Goal: Task Accomplishment & Management: Complete application form

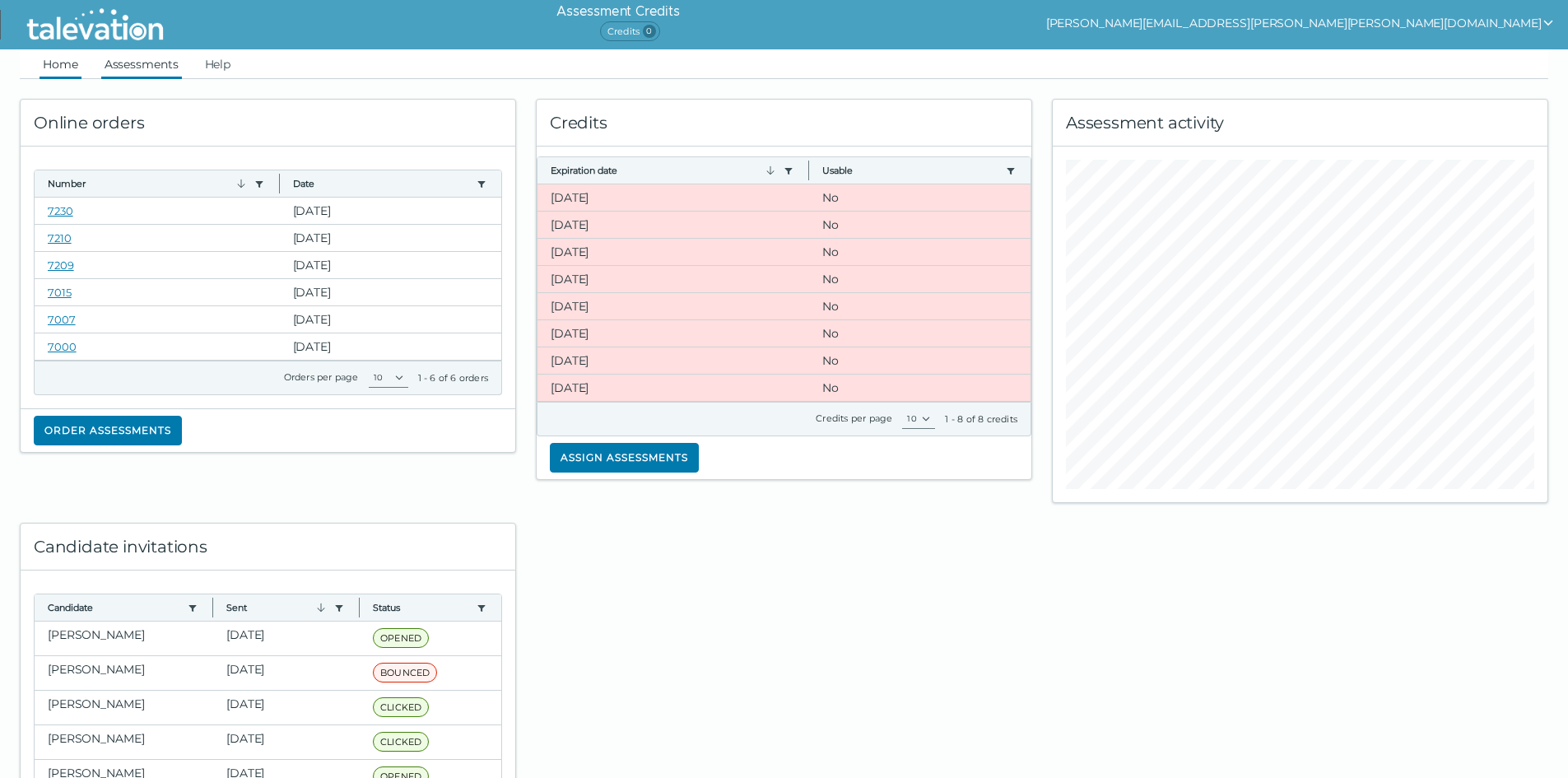
click at [152, 55] on link "Assessments" at bounding box center [141, 64] width 81 height 29
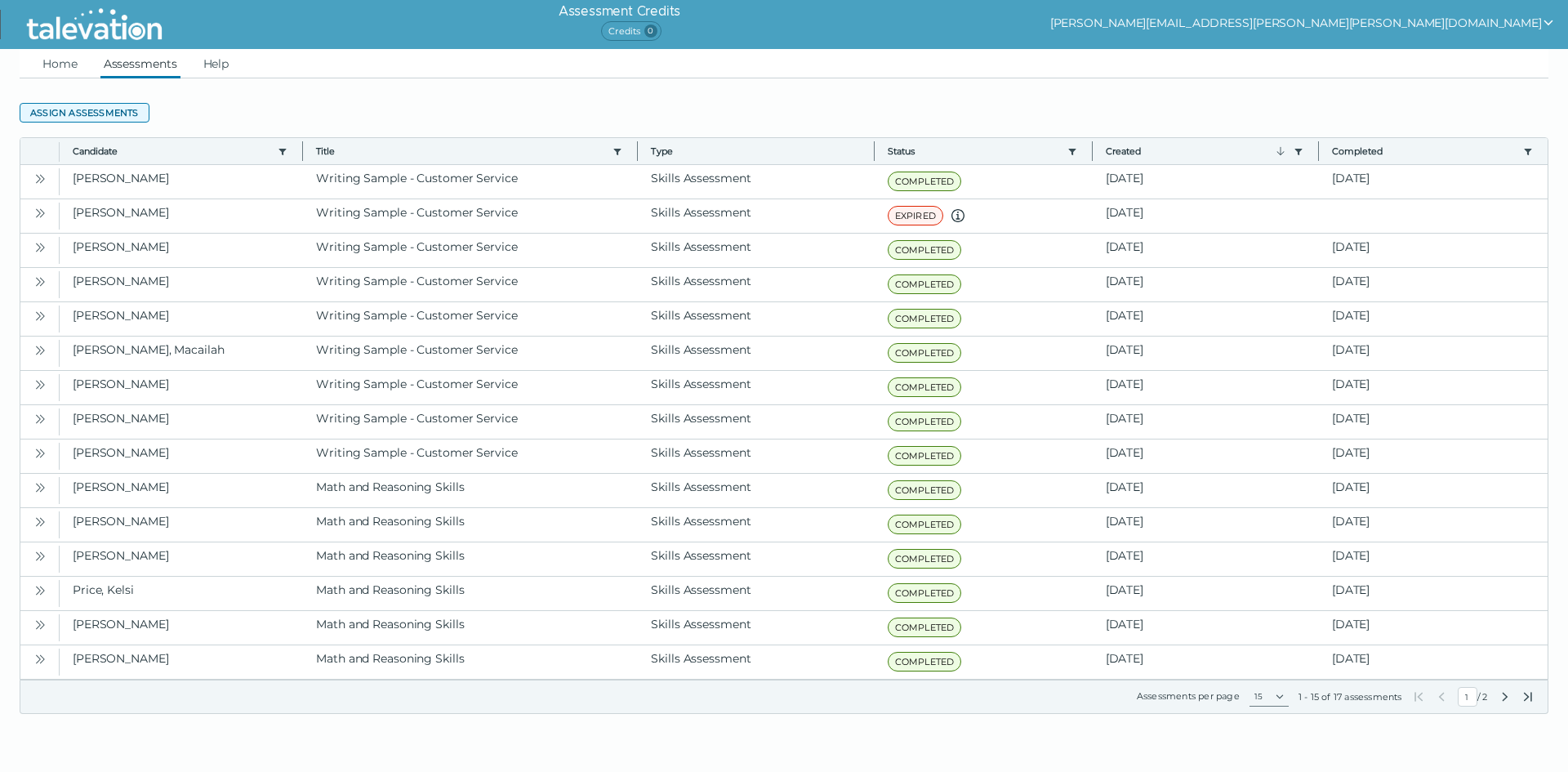
click at [102, 113] on button "Assign assessments" at bounding box center [84, 113] width 130 height 19
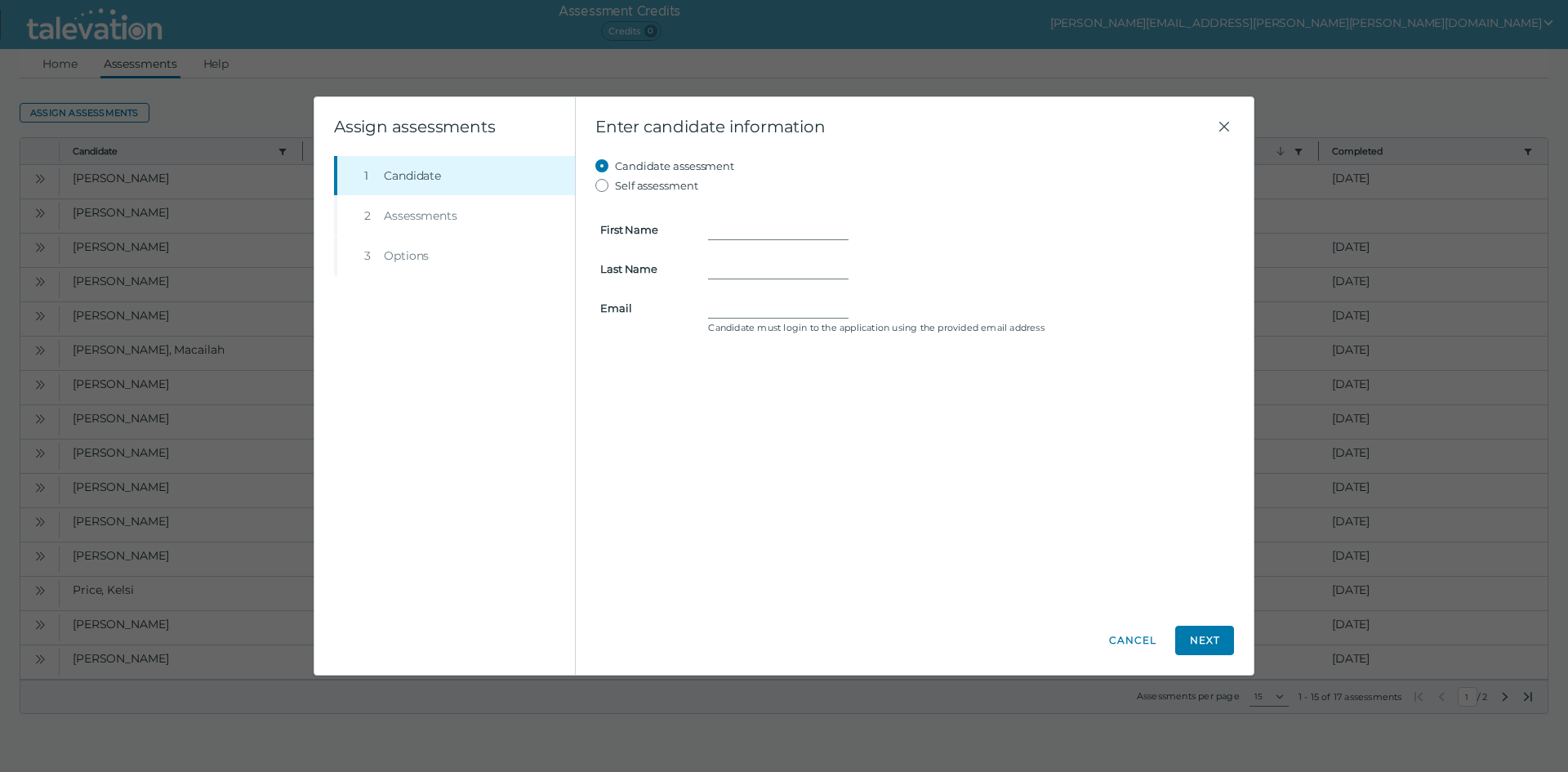
click at [395, 219] on li "Step 2 Assessments" at bounding box center [454, 215] width 241 height 39
click at [1218, 641] on button "Next" at bounding box center [1205, 640] width 59 height 29
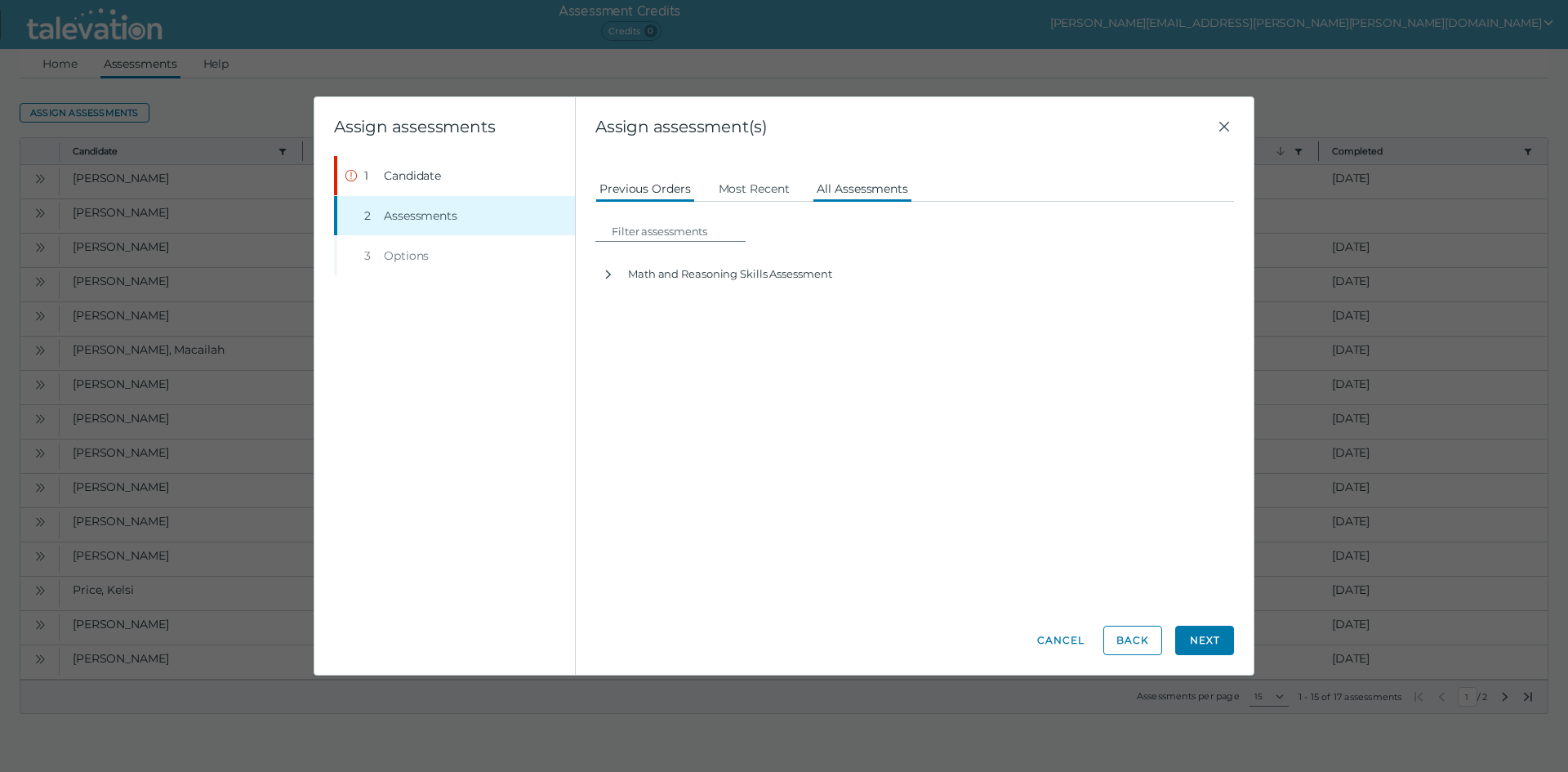
click at [864, 189] on button "All Assessments" at bounding box center [863, 188] width 99 height 29
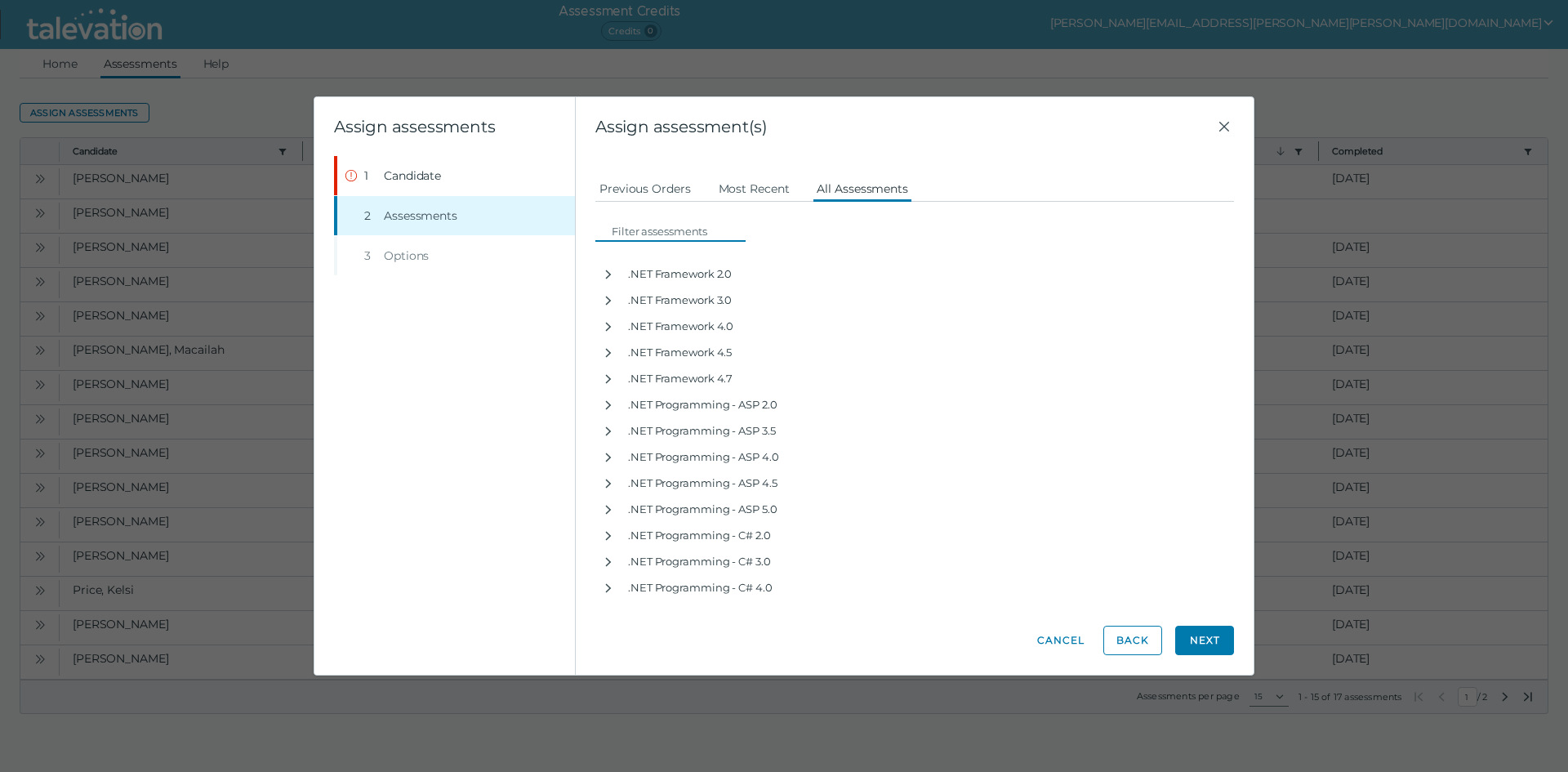
click at [690, 229] on input at bounding box center [676, 231] width 140 height 19
type input "French"
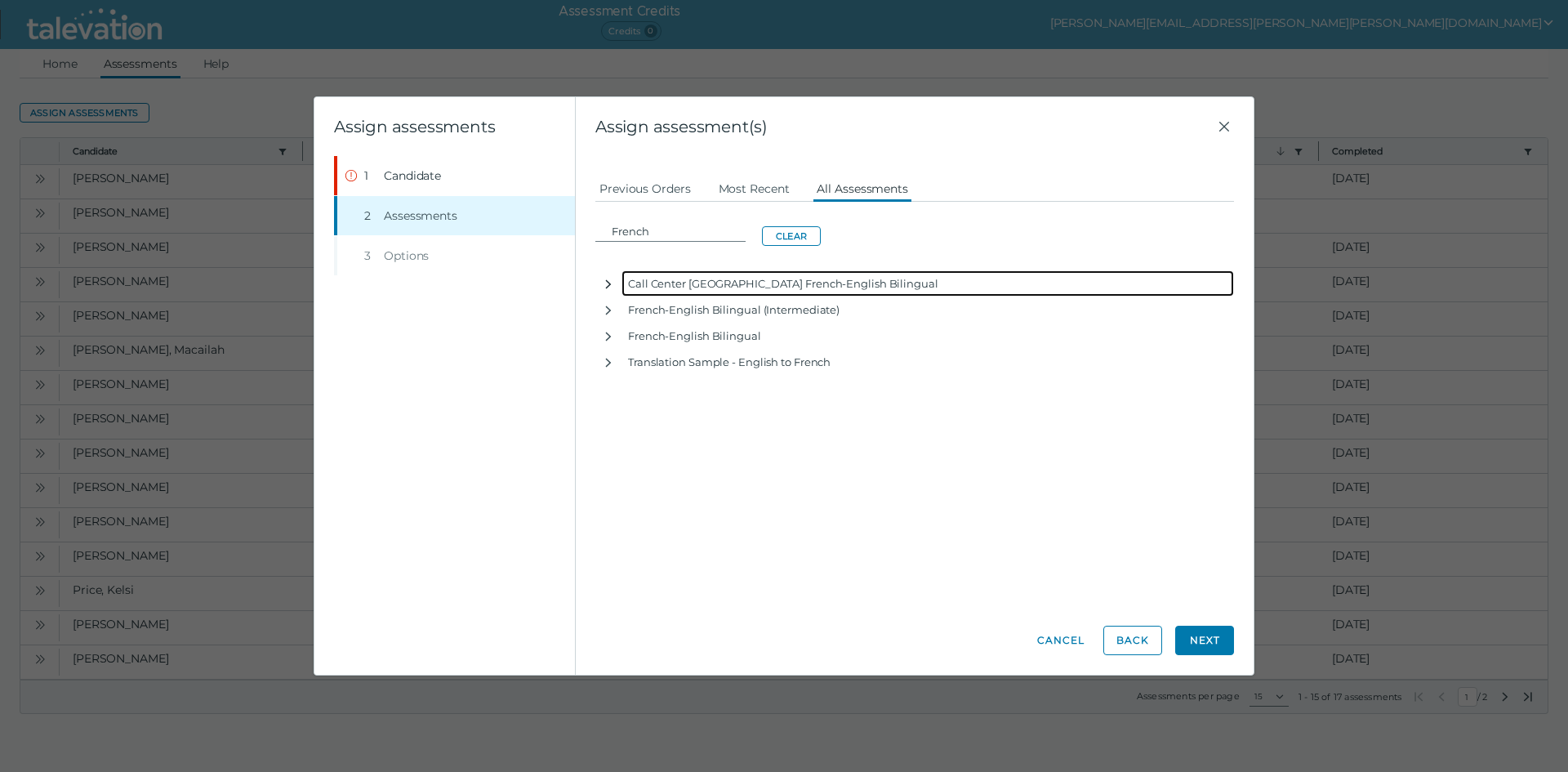
click at [609, 284] on icon "button" at bounding box center [609, 284] width 6 height 9
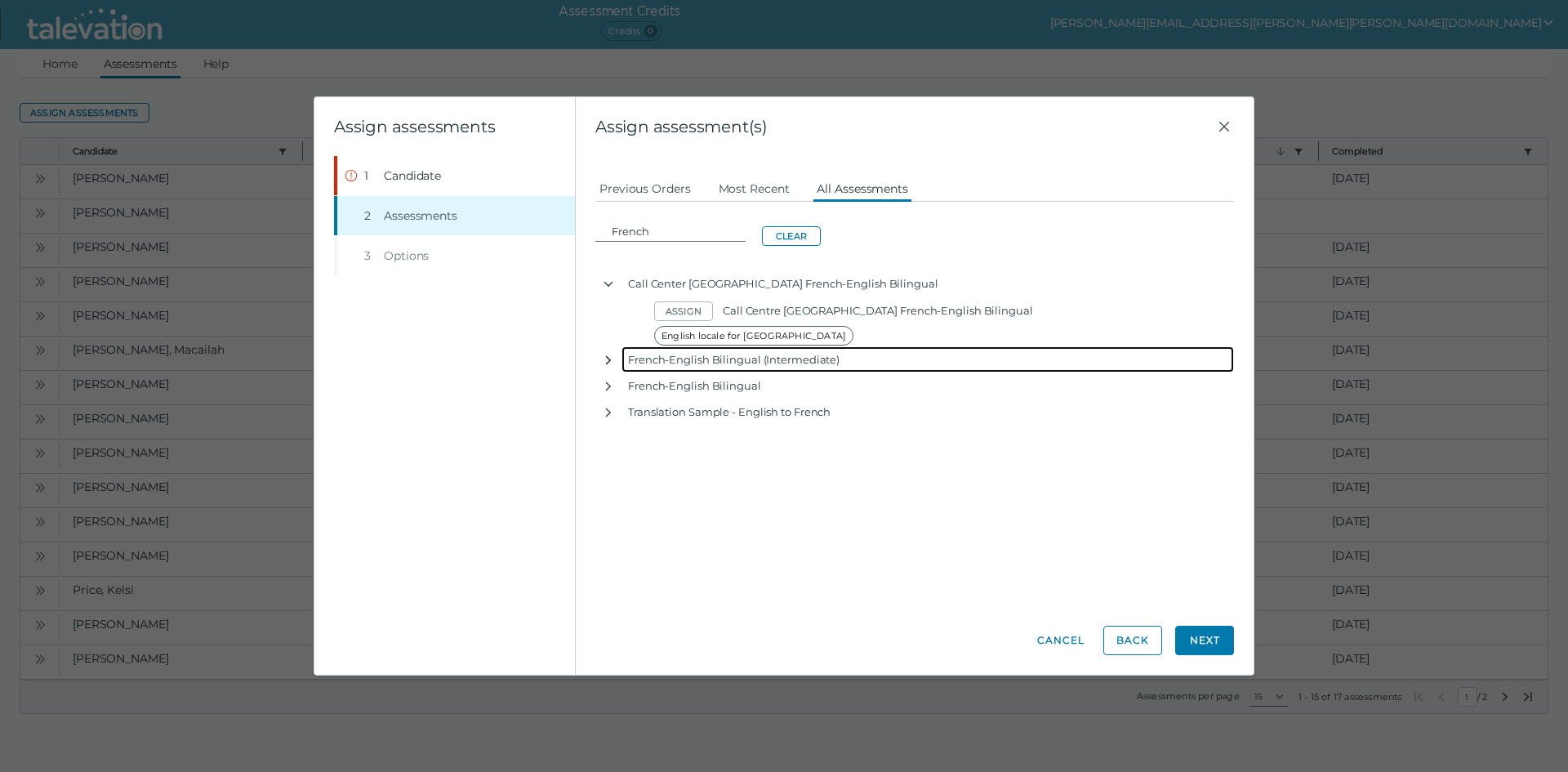
click at [604, 354] on icon "button" at bounding box center [608, 360] width 13 height 13
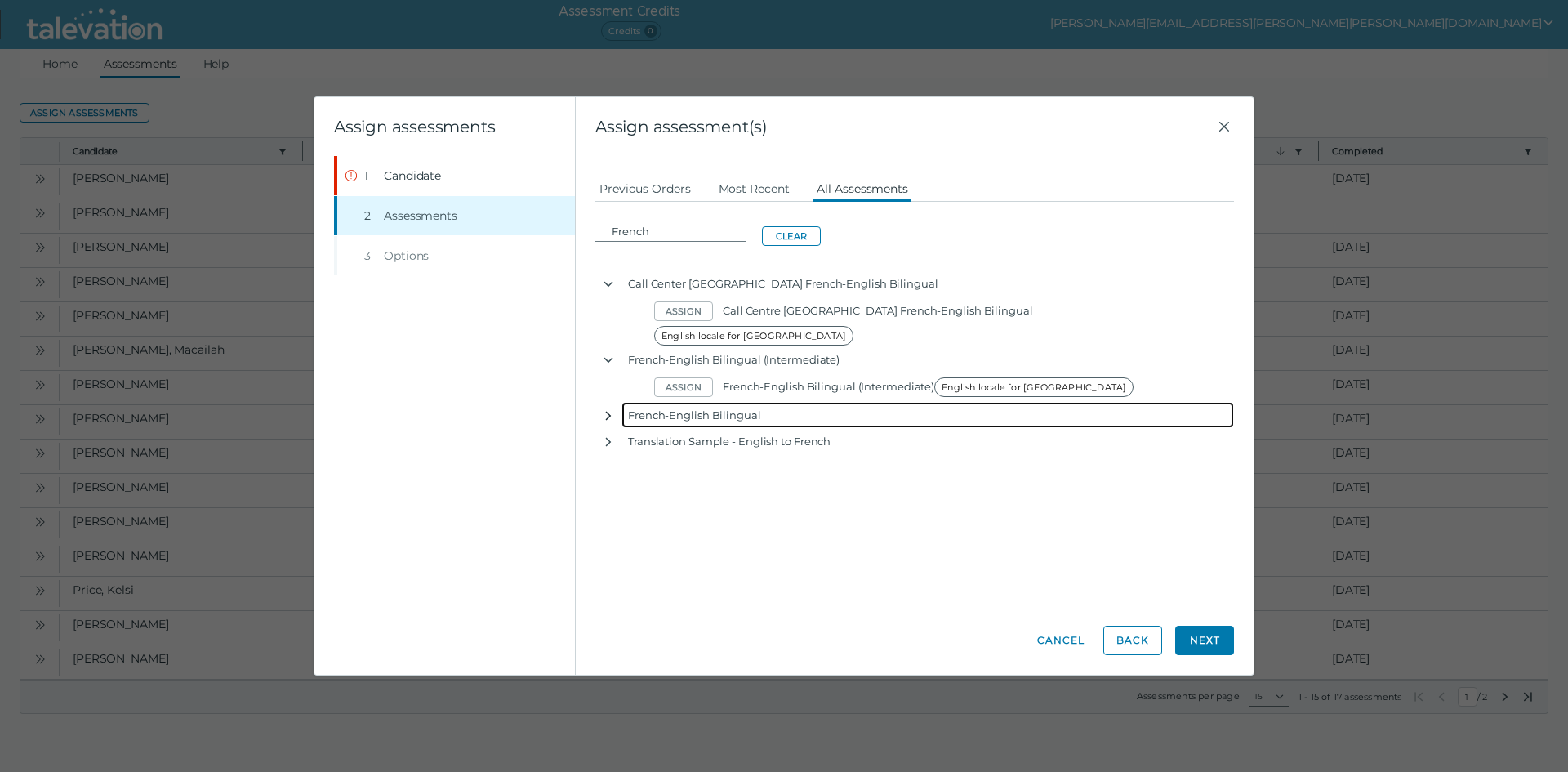
click at [608, 409] on icon "button" at bounding box center [608, 415] width 13 height 13
